Goal: Check status: Check status

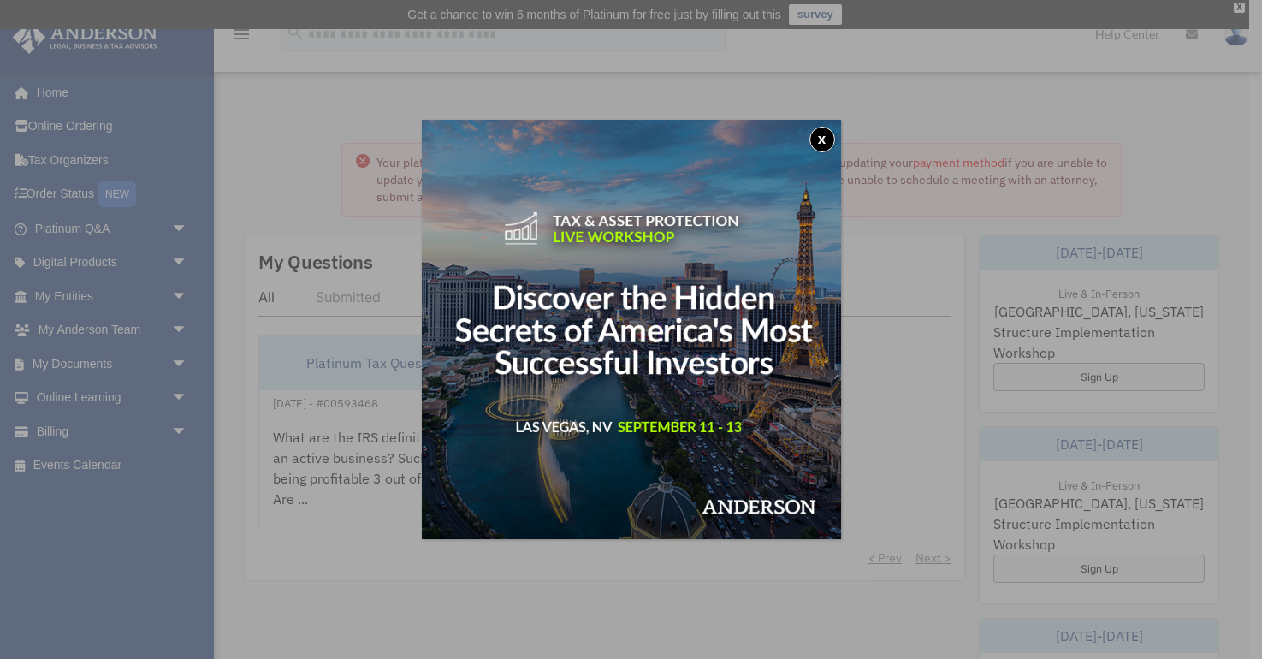
click at [826, 136] on button "x" at bounding box center [822, 140] width 26 height 26
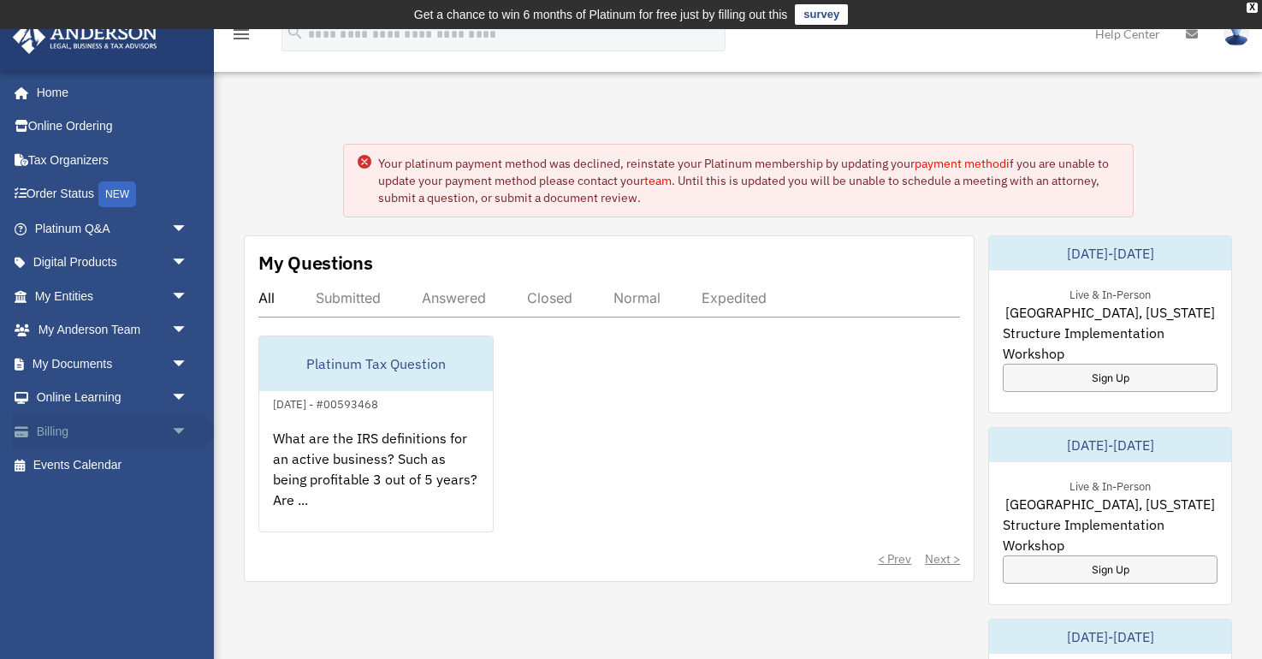
click at [111, 428] on link "Billing arrow_drop_down" at bounding box center [113, 431] width 202 height 34
click at [178, 426] on span "arrow_drop_down" at bounding box center [188, 431] width 34 height 35
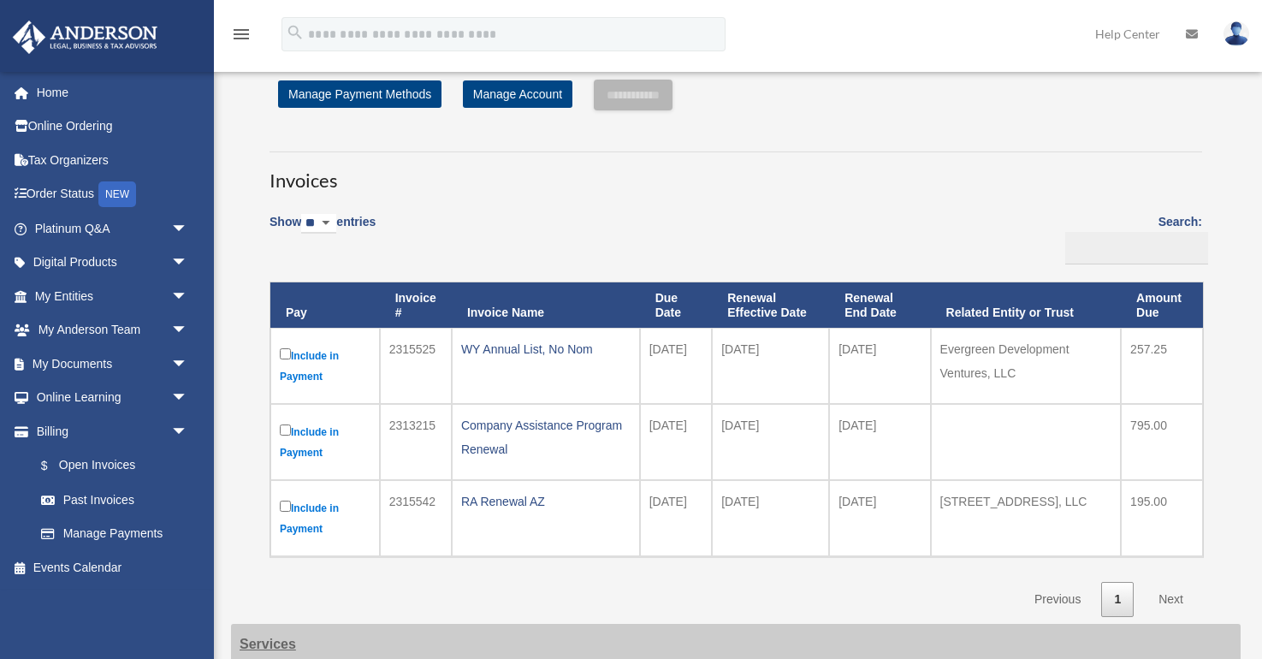
scroll to position [84, 0]
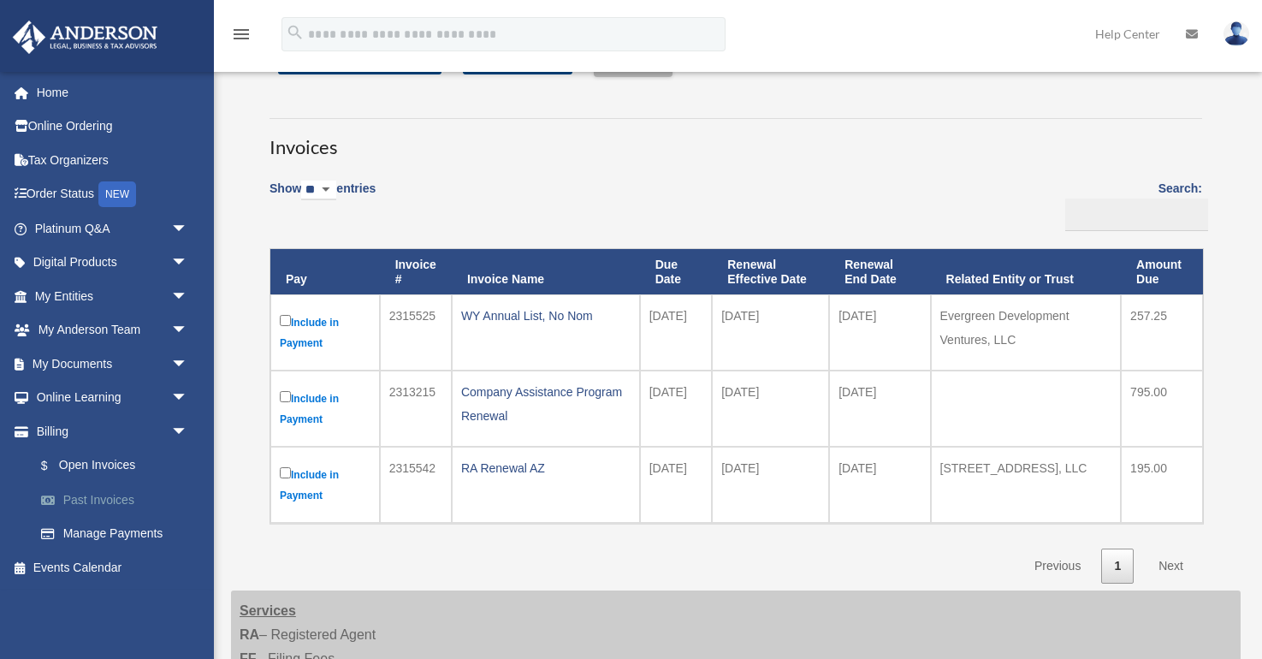
click at [87, 503] on link "Past Invoices" at bounding box center [119, 499] width 190 height 34
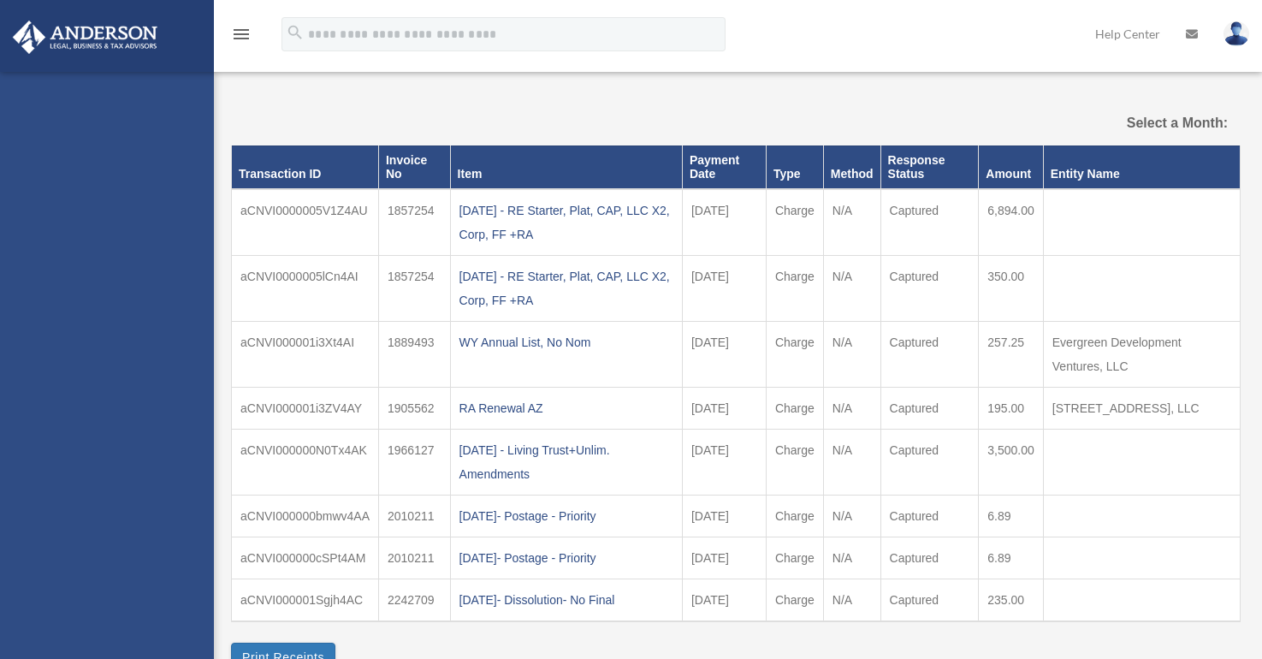
select select
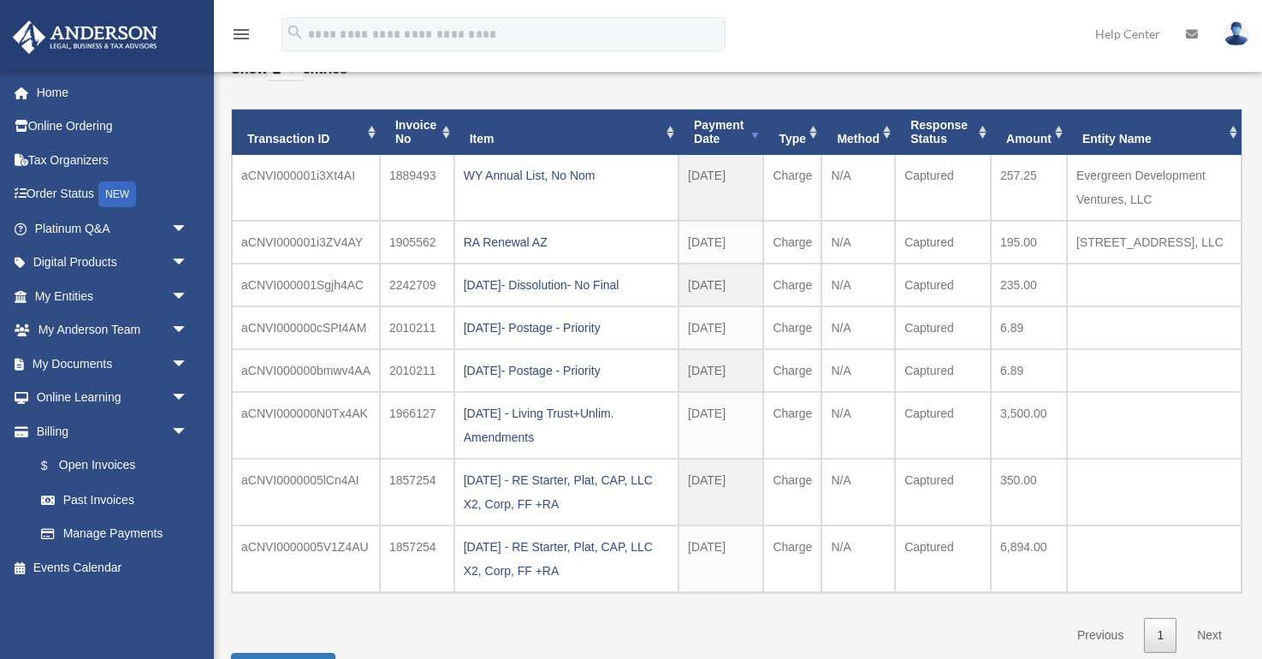
scroll to position [117, 0]
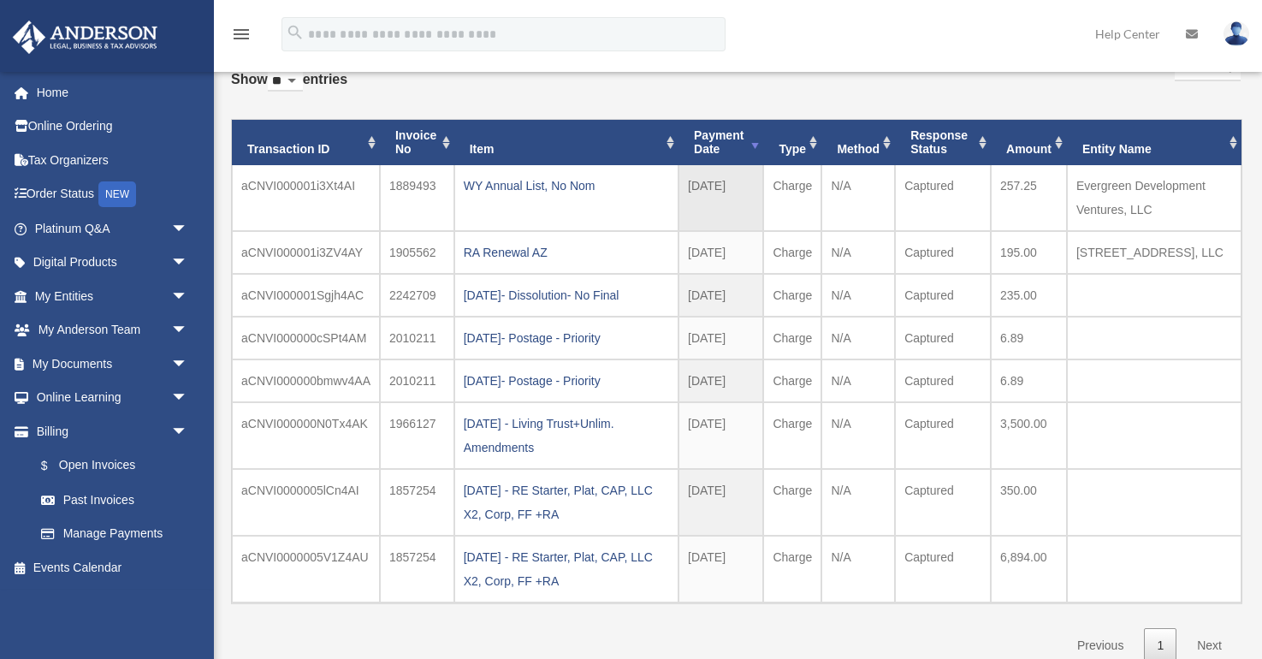
drag, startPoint x: 759, startPoint y: 187, endPoint x: 688, endPoint y: 179, distance: 71.5
click at [688, 179] on td "2024-12-19" at bounding box center [720, 198] width 85 height 66
copy td "2024-12-19"
